Goal: Information Seeking & Learning: Learn about a topic

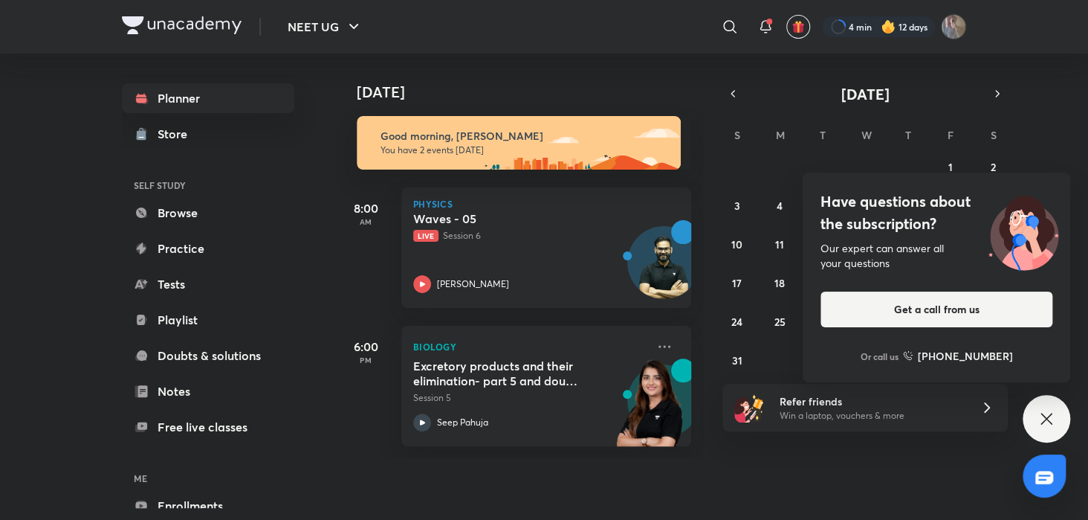
click at [1048, 423] on icon at bounding box center [1047, 419] width 18 height 18
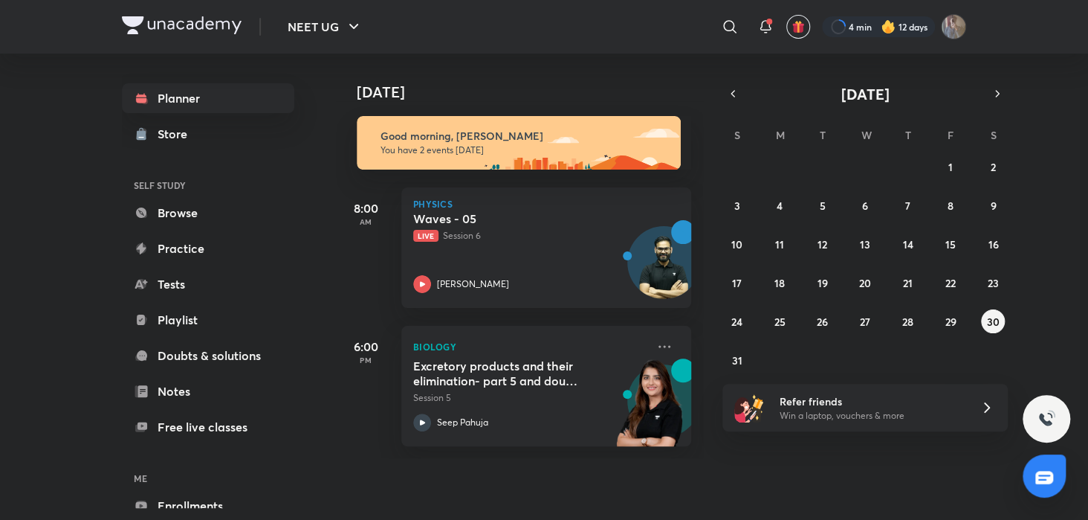
click at [767, 458] on div "[DATE] Good morning, [PERSON_NAME] You have 2 events [DATE] 8:00 AM Physics Wav…" at bounding box center [710, 256] width 749 height 404
click at [425, 285] on icon at bounding box center [422, 284] width 18 height 18
